Goal: Information Seeking & Learning: Learn about a topic

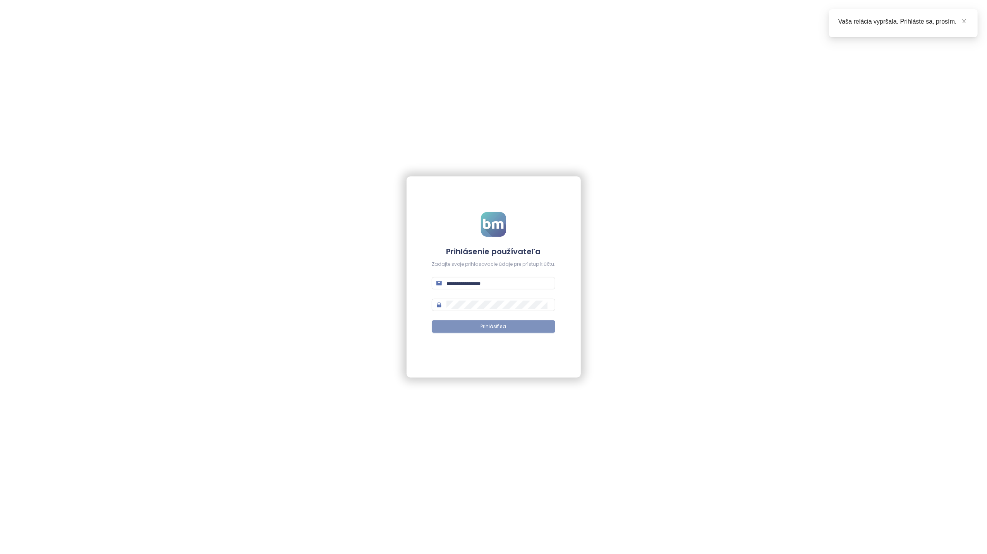
type input "**********"
click at [490, 327] on span "Prihlásiť sa" at bounding box center [494, 326] width 26 height 7
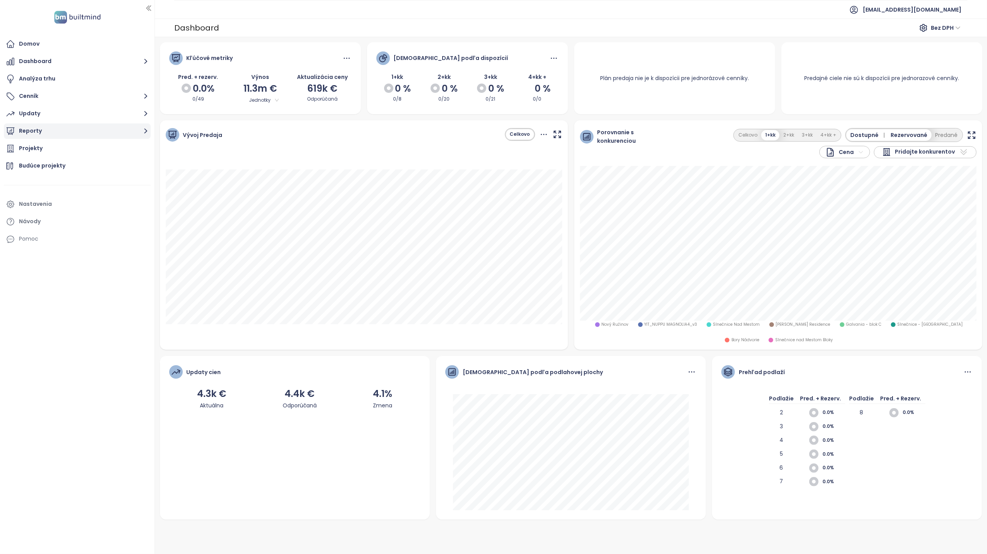
click at [27, 134] on button "Reporty" at bounding box center [77, 130] width 147 height 15
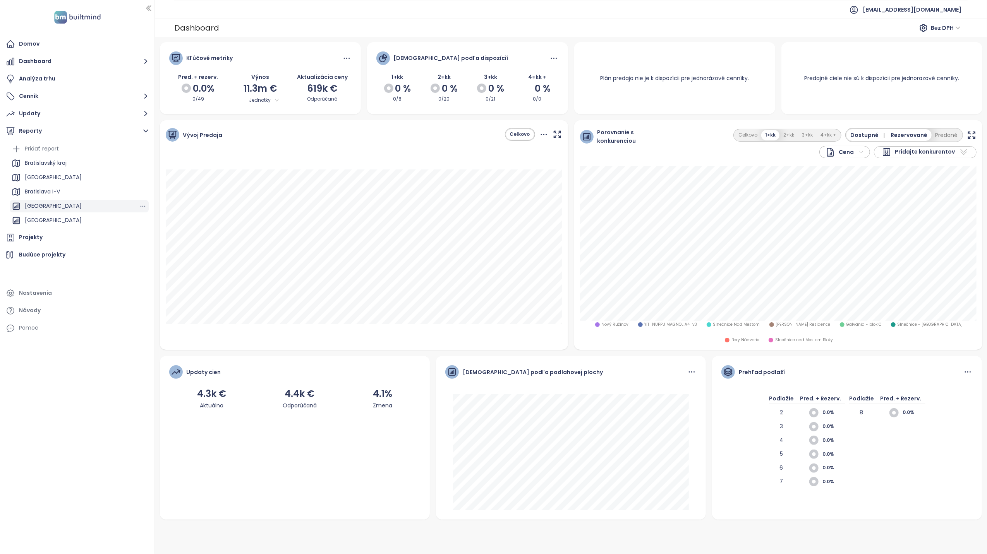
click at [53, 204] on div "[GEOGRAPHIC_DATA]" at bounding box center [53, 206] width 57 height 10
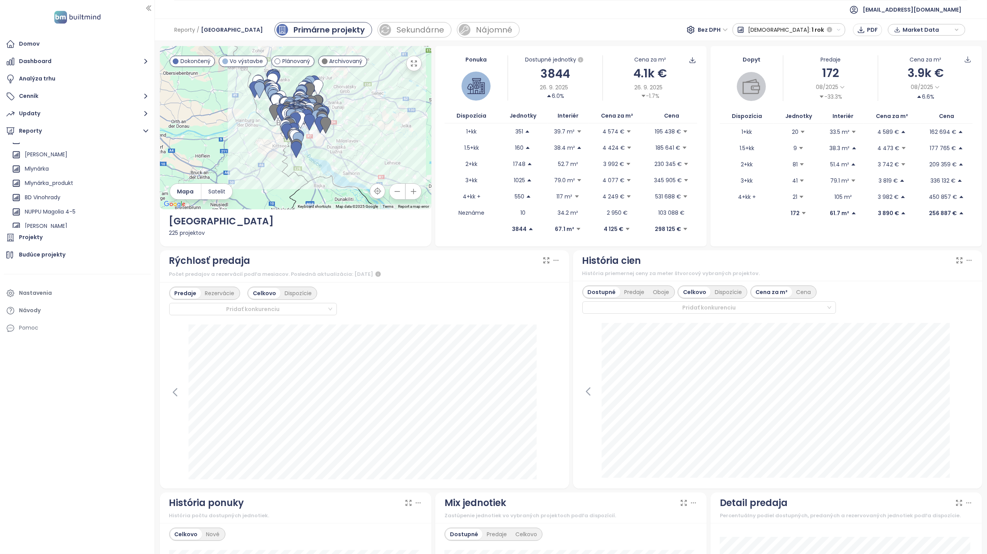
scroll to position [361, 0]
click at [36, 175] on div "Mlynárka_produkt" at bounding box center [49, 175] width 48 height 10
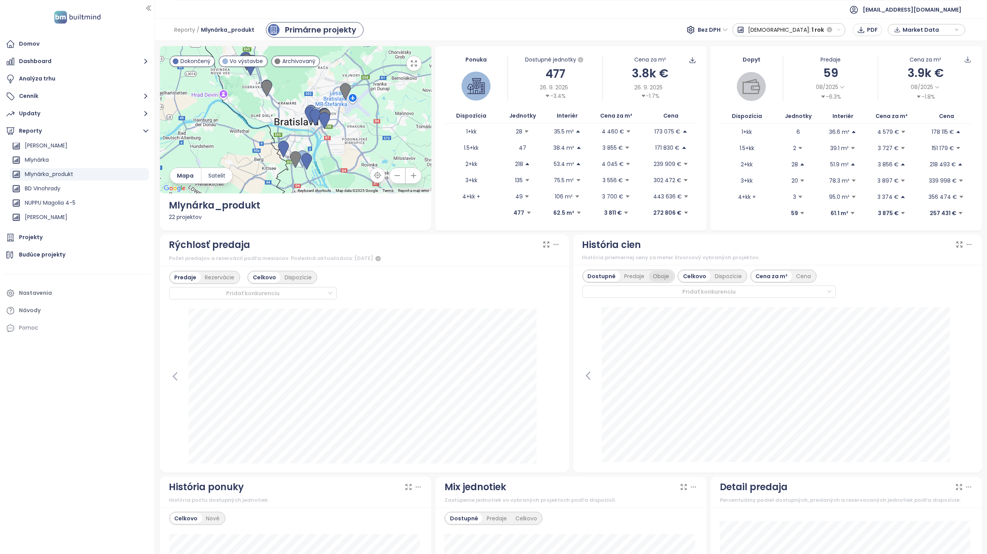
click at [663, 279] on div "Oboje" at bounding box center [661, 276] width 25 height 11
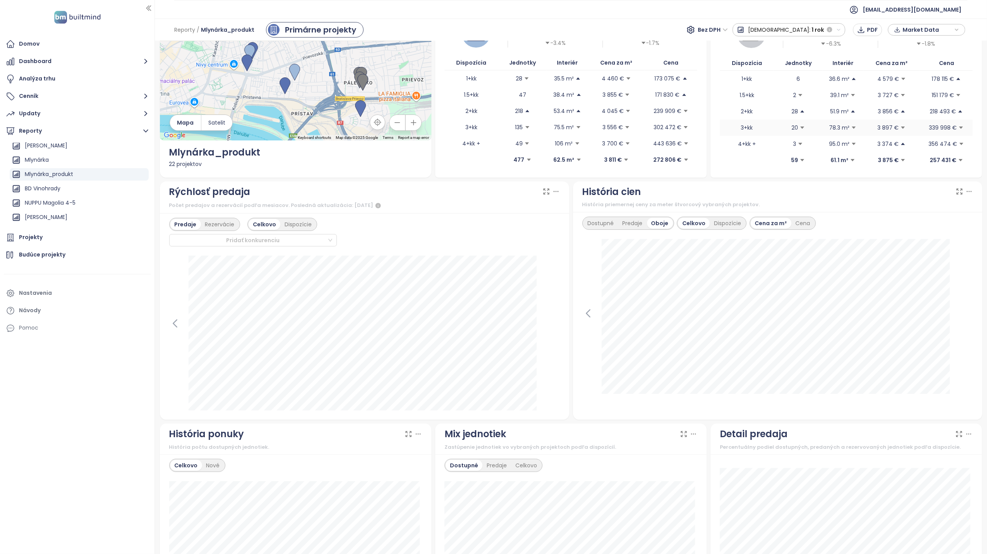
scroll to position [0, 0]
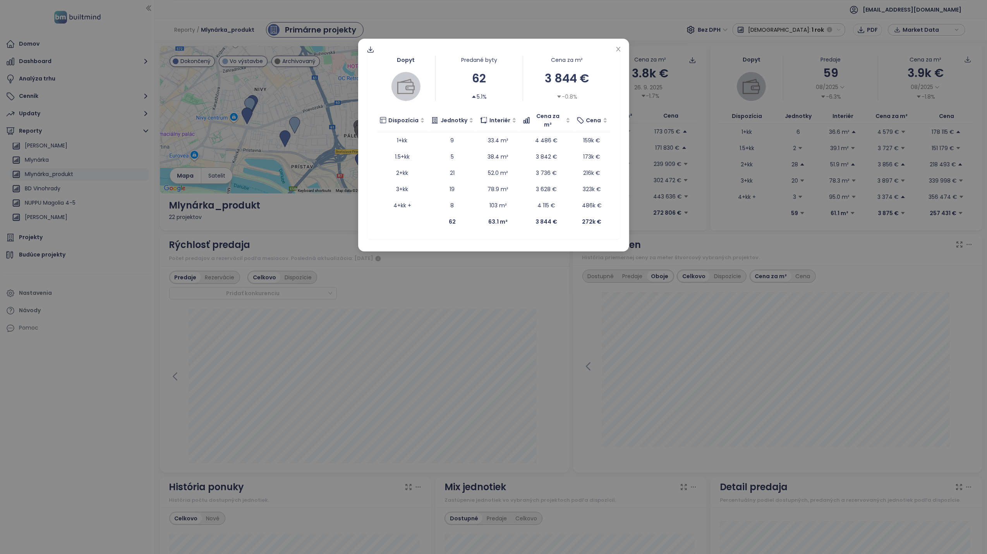
click at [495, 403] on div "Dopyt Predané byty 62 5.1% Cena za m² 3 844 € -0.8% Dispozícia Jednotky Interié…" at bounding box center [493, 277] width 987 height 554
click at [464, 412] on div "Dopyt Predané byty 59 -6.3% Cena za m² 3 875 € -1.8% Dispozícia Jednotky Interi…" at bounding box center [493, 277] width 987 height 554
click at [411, 416] on div "Dopyt Predané byty 63 28.6% Cena za m² 3 946 € 5.4% Dispozícia Jednotky Interié…" at bounding box center [493, 277] width 987 height 554
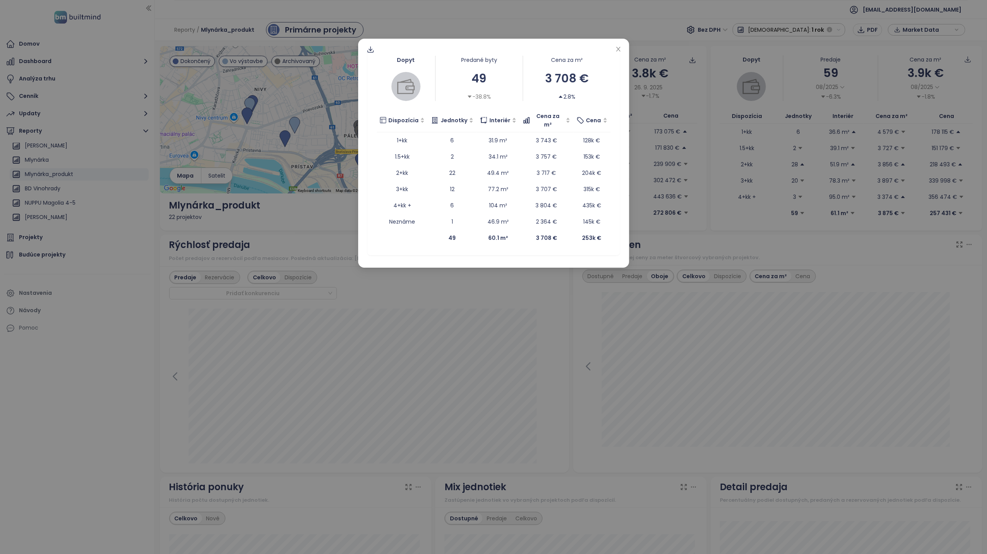
click at [379, 417] on div "Dopyt Predané byty 49 -38.8% Cena za m² 3 708 € 2.8% Dispozícia Jednotky Interi…" at bounding box center [493, 277] width 987 height 554
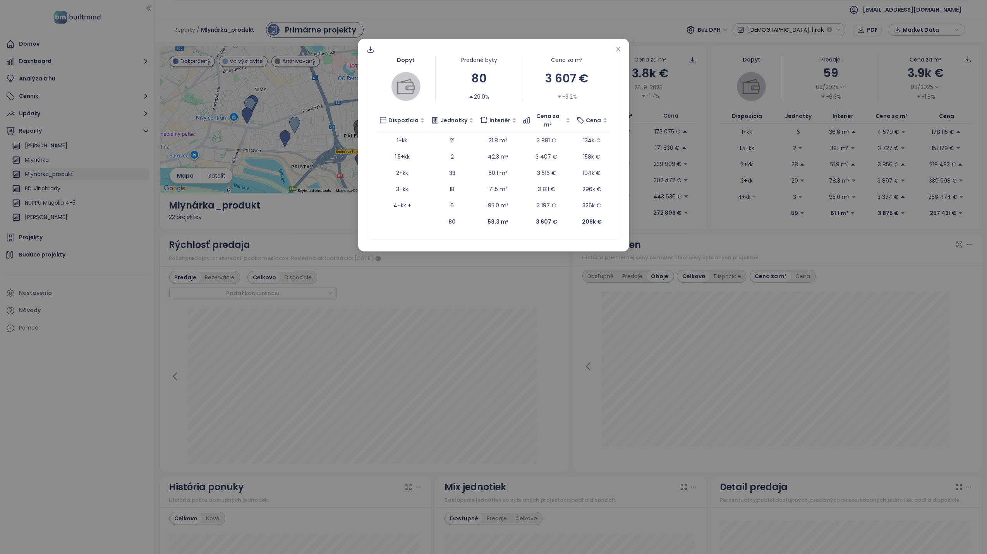
click at [382, 420] on div "Dopyt Predané byty 80 29.0% Cena za m² 3 607 € -3.2% Dispozícia Jednotky Interi…" at bounding box center [493, 277] width 987 height 554
click at [356, 420] on div "Dopyt Predané byty 80 29.0% Cena za m² 3 607 € -3.2% Dispozícia Jednotky Interi…" at bounding box center [493, 277] width 987 height 554
click at [350, 316] on div "Dopyt Predané byty 62 21.6% Cena za m² 3 728 € -3.1% Dispozícia Jednotky Interi…" at bounding box center [493, 277] width 987 height 554
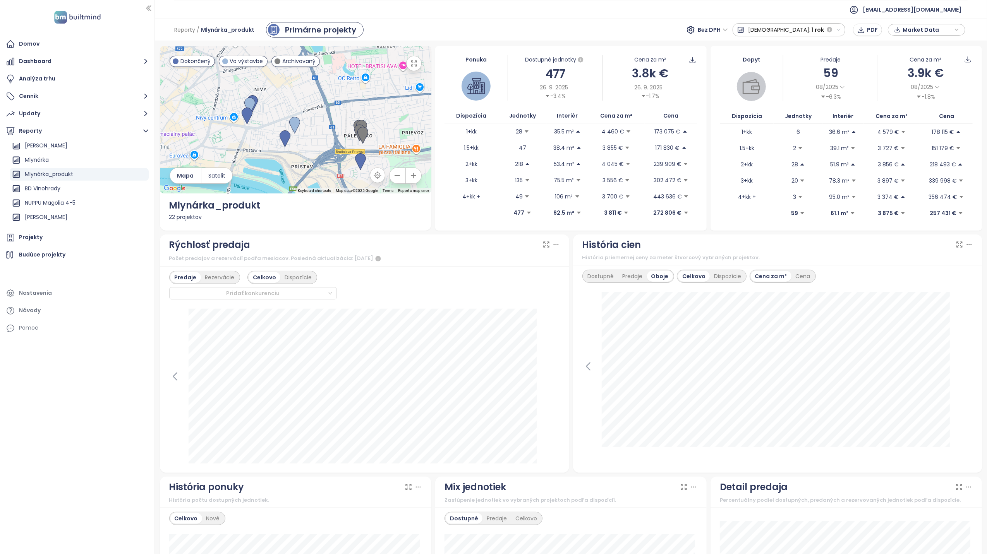
click at [838, 31] on icon "button" at bounding box center [838, 29] width 5 height 5
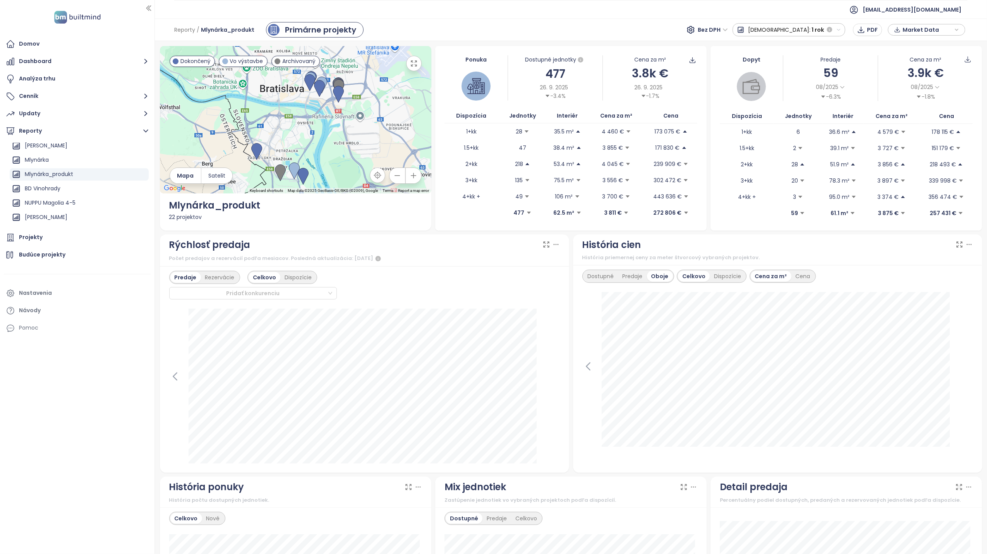
drag, startPoint x: 380, startPoint y: 107, endPoint x: 382, endPoint y: 51, distance: 55.8
click at [382, 51] on div at bounding box center [295, 119] width 271 height 147
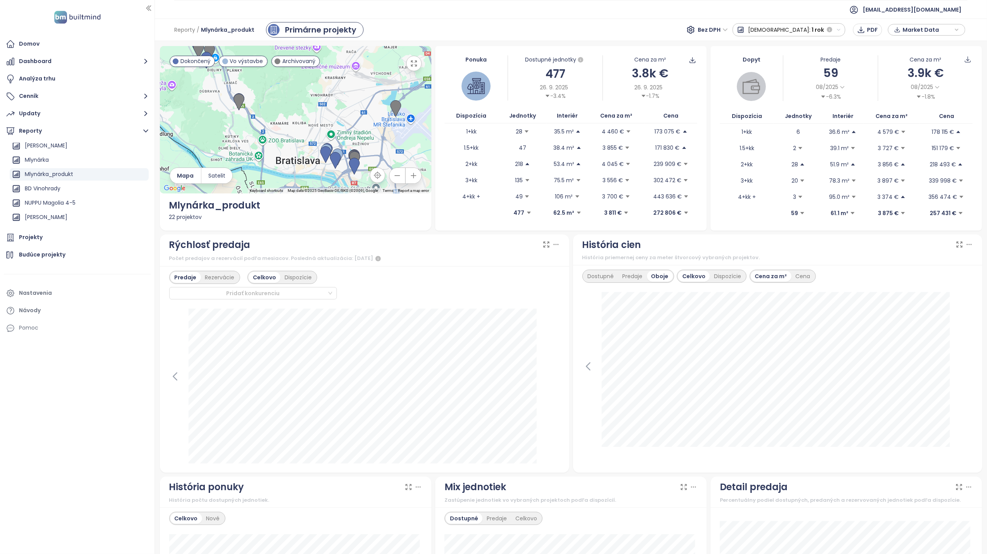
drag, startPoint x: 332, startPoint y: 140, endPoint x: 355, endPoint y: 228, distance: 91.0
click at [355, 228] on div "← Move left → Move right ↑ Move up ↓ Move down + Zoom in - Zoom out Home Jump l…" at bounding box center [295, 138] width 271 height 185
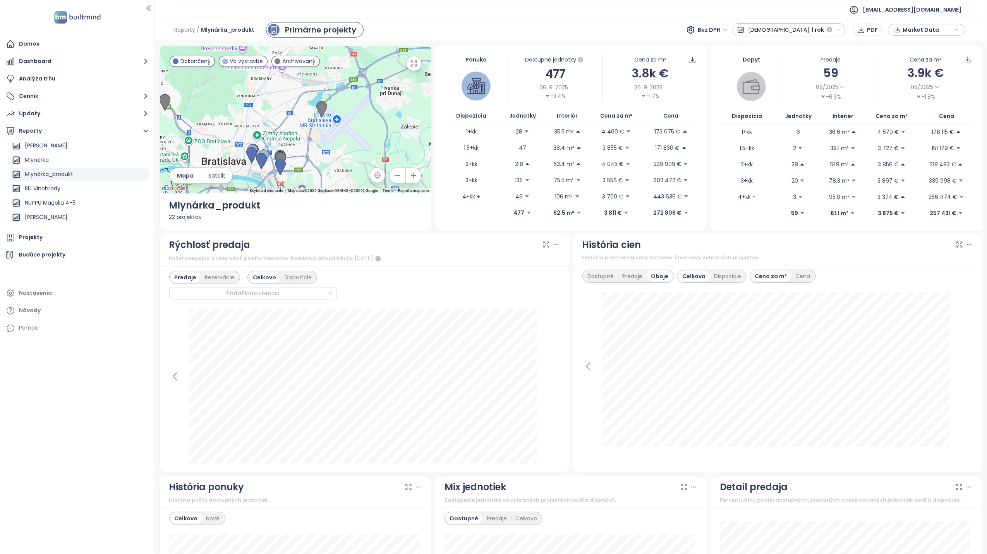
drag, startPoint x: 349, startPoint y: 130, endPoint x: 287, endPoint y: 100, distance: 69.4
click at [279, 96] on div at bounding box center [295, 119] width 271 height 147
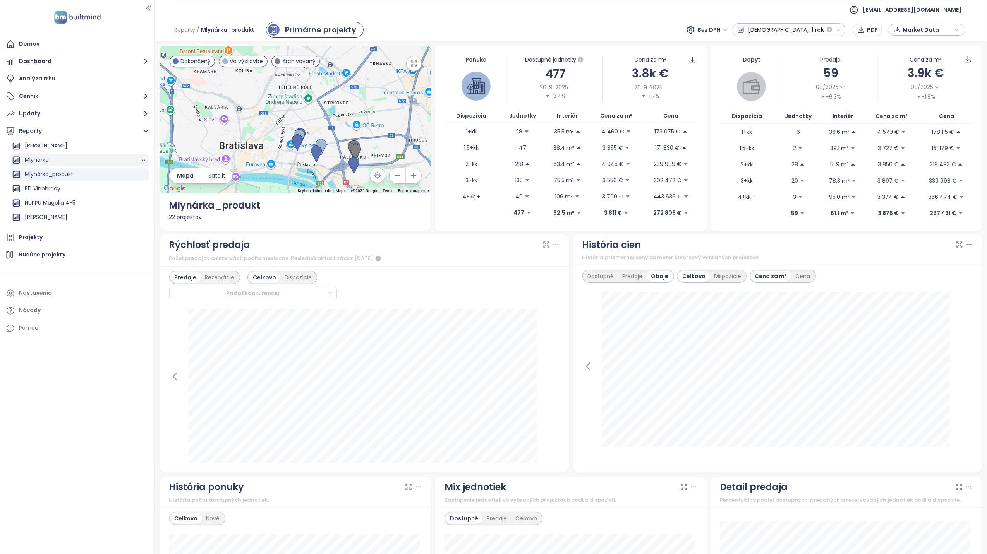
click at [40, 157] on div "Mlynárka" at bounding box center [37, 160] width 24 height 10
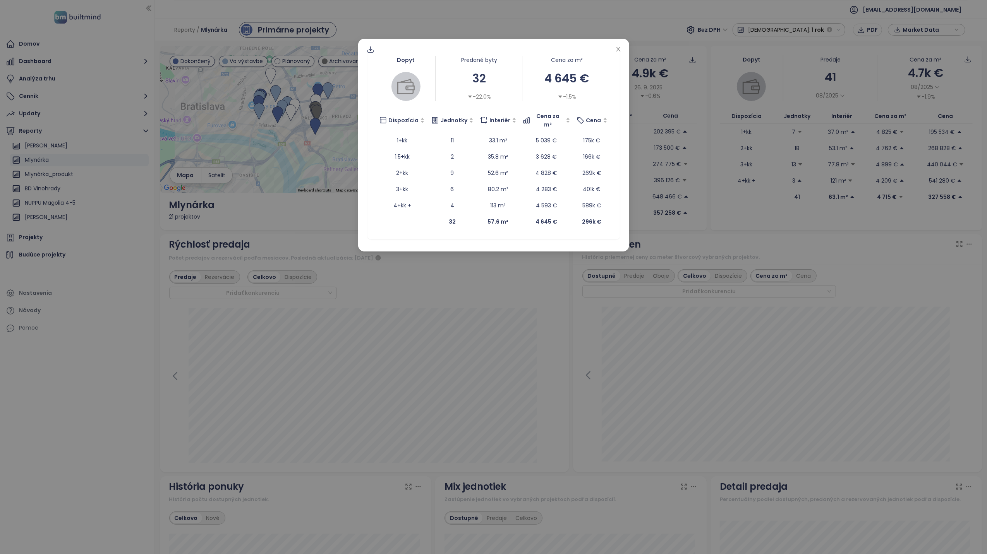
click at [497, 386] on div "Dopyt Predané byty 32 -22.0% Cena za m² 4 645 € -1.5% Dispozícia Jednotky Inter…" at bounding box center [493, 277] width 987 height 554
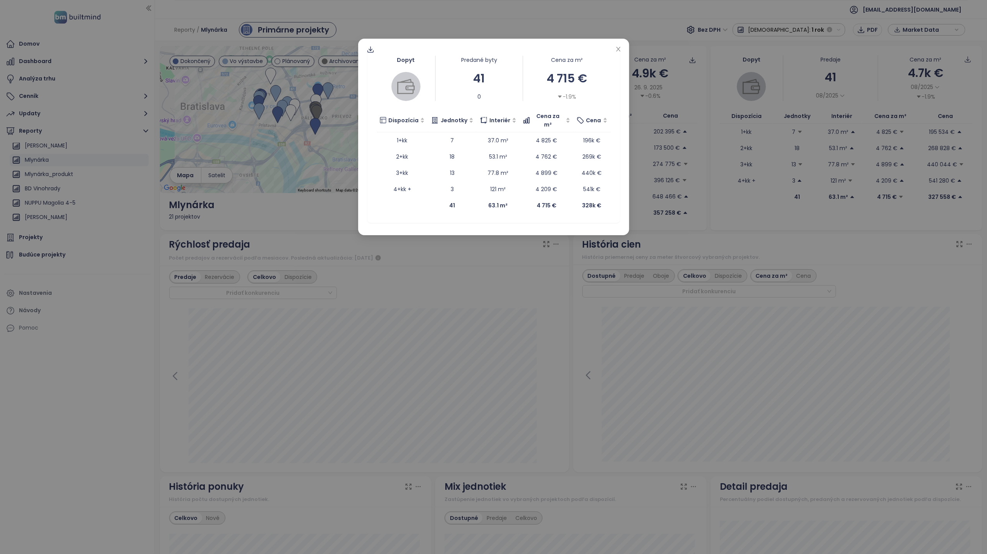
click at [471, 395] on div "Dopyt Predané byty 41 0 Cena za m² 4 715 € -1.9% Dispozícia Jednotky Interiér C…" at bounding box center [493, 277] width 987 height 554
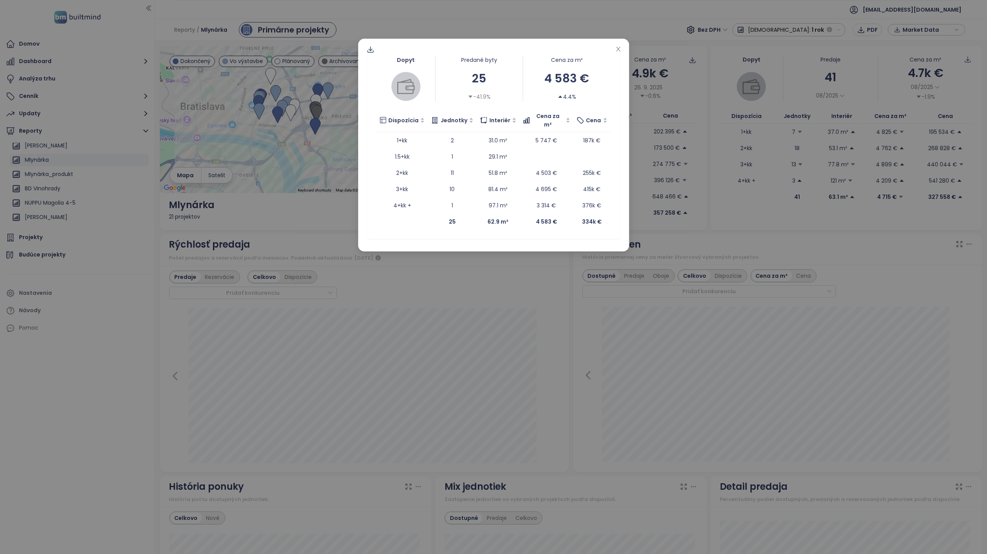
click at [415, 384] on div "Dopyt Predané byty 25 -41.9% Cena za m² 4 583 € 4.4% Dispozícia Jednotky Interi…" at bounding box center [493, 277] width 987 height 554
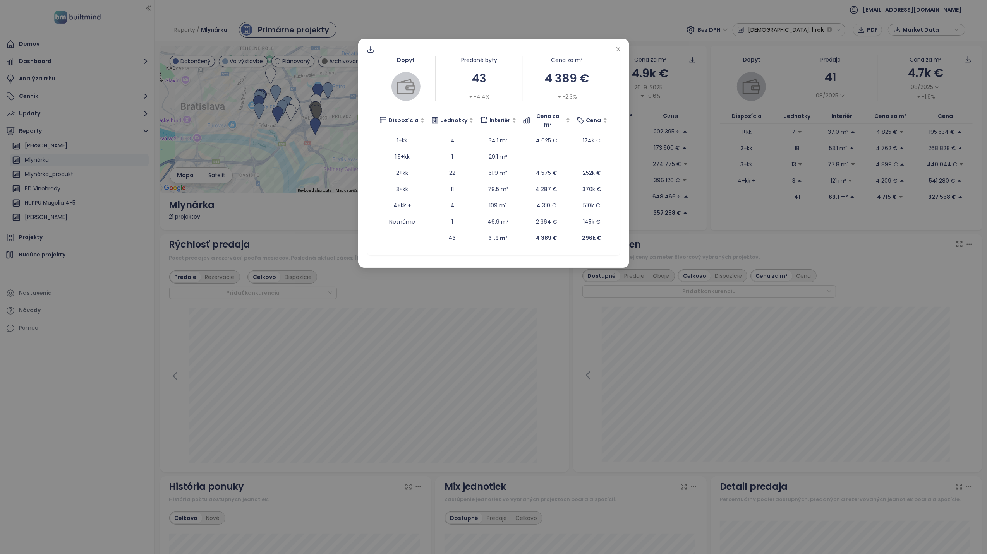
click at [380, 390] on div "Dopyt Predané byty 43 -4.4% Cena za m² 4 389 € -2.3% Dispozícia Jednotky Interi…" at bounding box center [493, 277] width 987 height 554
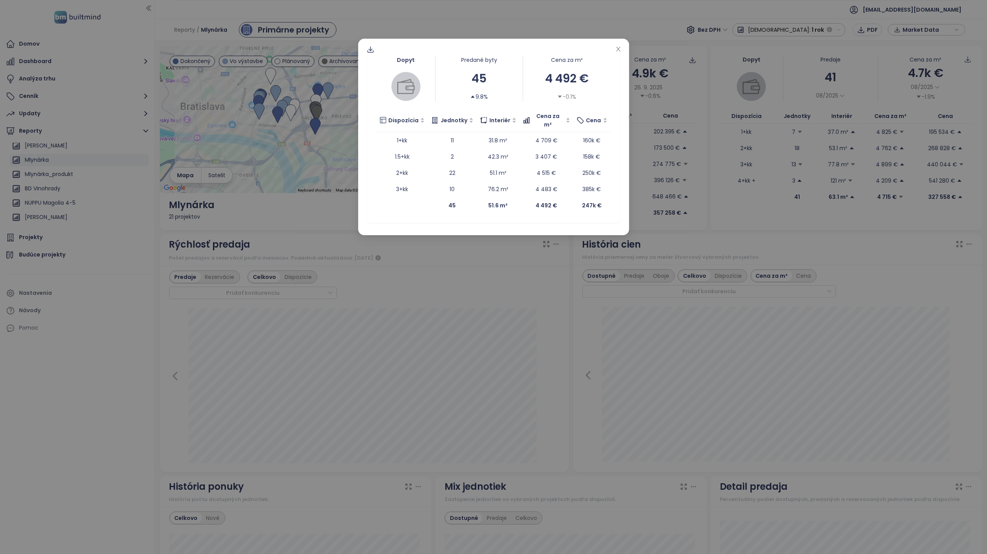
click at [629, 276] on div "Dopyt Predané byty 45 9.8% Cena za m² 4 492 € -0.1% Dispozícia Jednotky Interié…" at bounding box center [493, 277] width 987 height 554
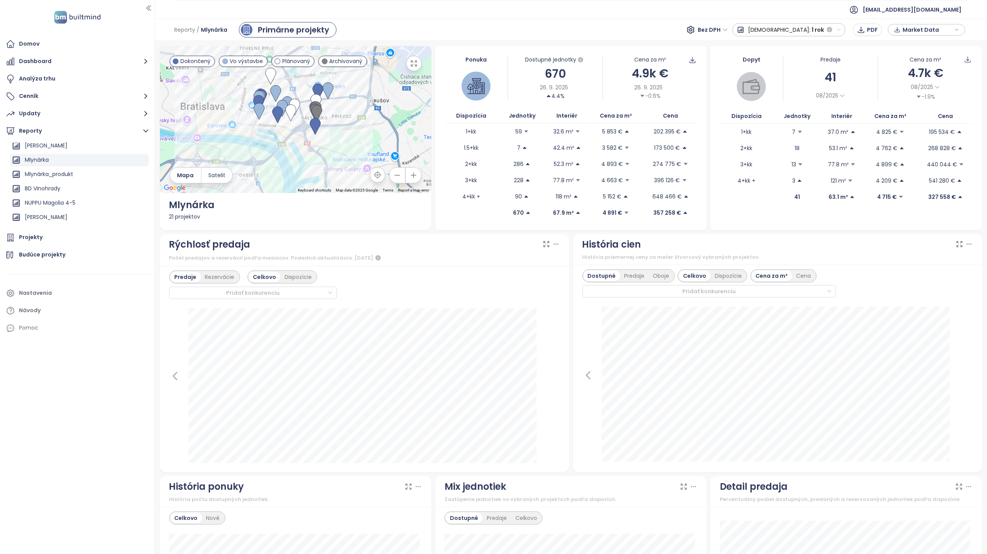
click at [628, 277] on div "Predaje" at bounding box center [634, 276] width 29 height 11
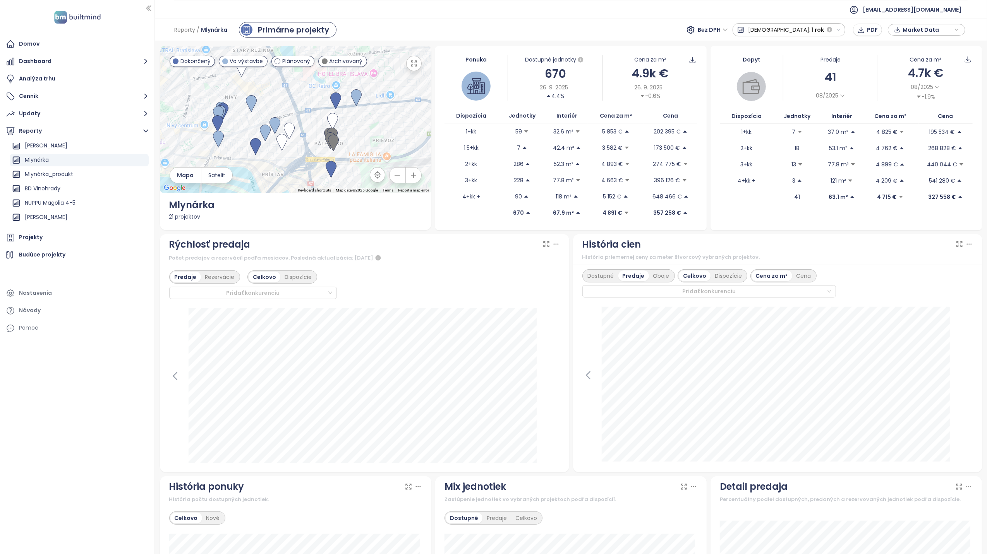
drag, startPoint x: 341, startPoint y: 115, endPoint x: 357, endPoint y: 138, distance: 28.7
click at [357, 138] on div at bounding box center [295, 119] width 271 height 147
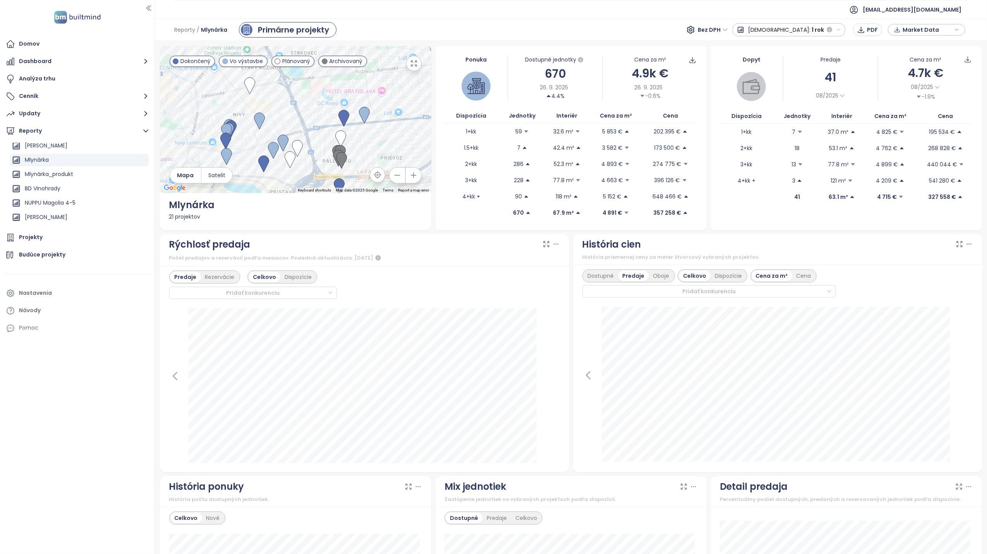
drag, startPoint x: 211, startPoint y: 137, endPoint x: 217, endPoint y: 147, distance: 12.0
click at [215, 146] on div at bounding box center [295, 119] width 271 height 147
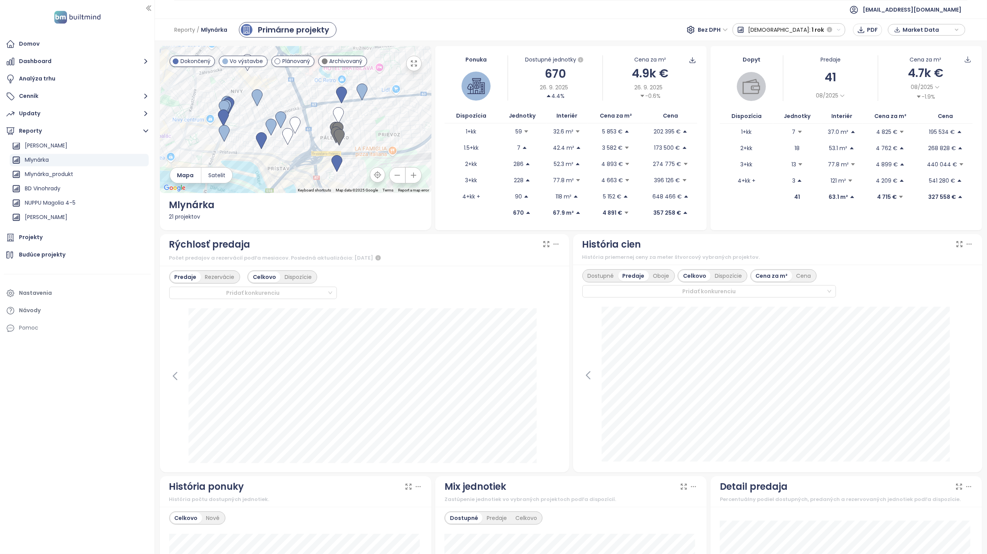
drag, startPoint x: 265, startPoint y: 156, endPoint x: 260, endPoint y: 126, distance: 29.9
click at [260, 126] on div at bounding box center [295, 119] width 271 height 147
drag, startPoint x: 369, startPoint y: 137, endPoint x: 361, endPoint y: 135, distance: 8.4
click at [361, 135] on div at bounding box center [295, 119] width 271 height 147
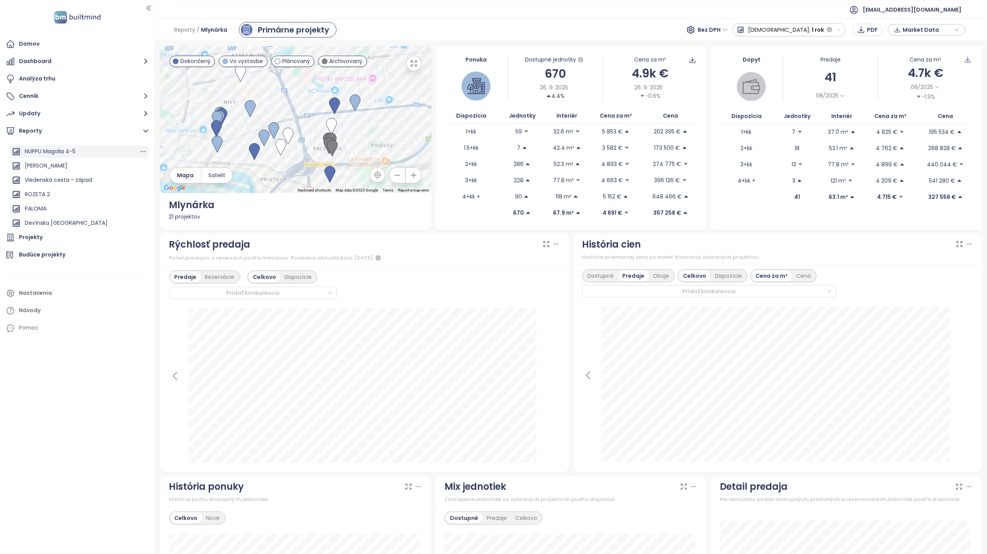
scroll to position [464, 0]
click at [353, 101] on img at bounding box center [354, 102] width 11 height 17
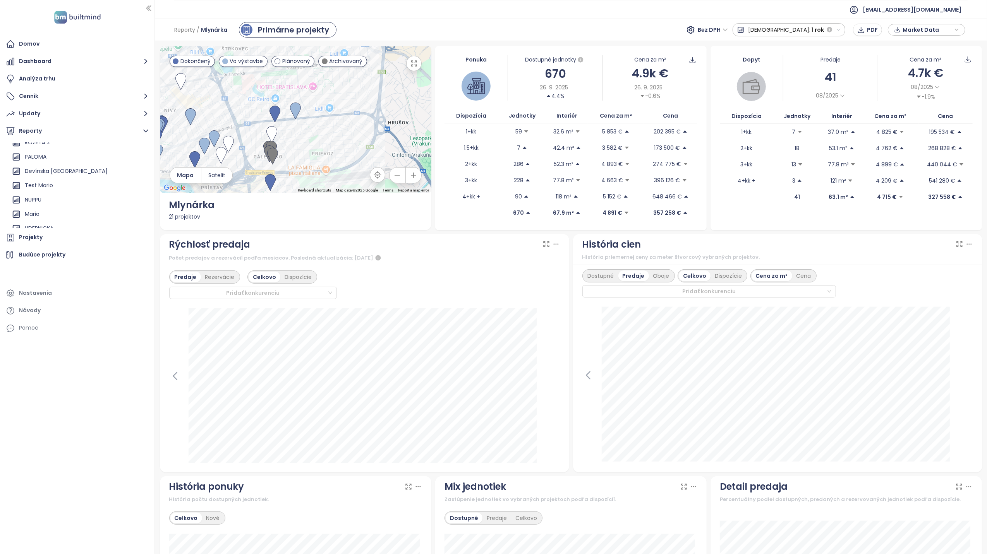
click at [304, 115] on div "To navigate, press the arrow keys." at bounding box center [295, 119] width 271 height 147
click at [295, 113] on img at bounding box center [295, 111] width 11 height 17
click at [292, 111] on img at bounding box center [295, 111] width 11 height 17
